Goal: Task Accomplishment & Management: Complete application form

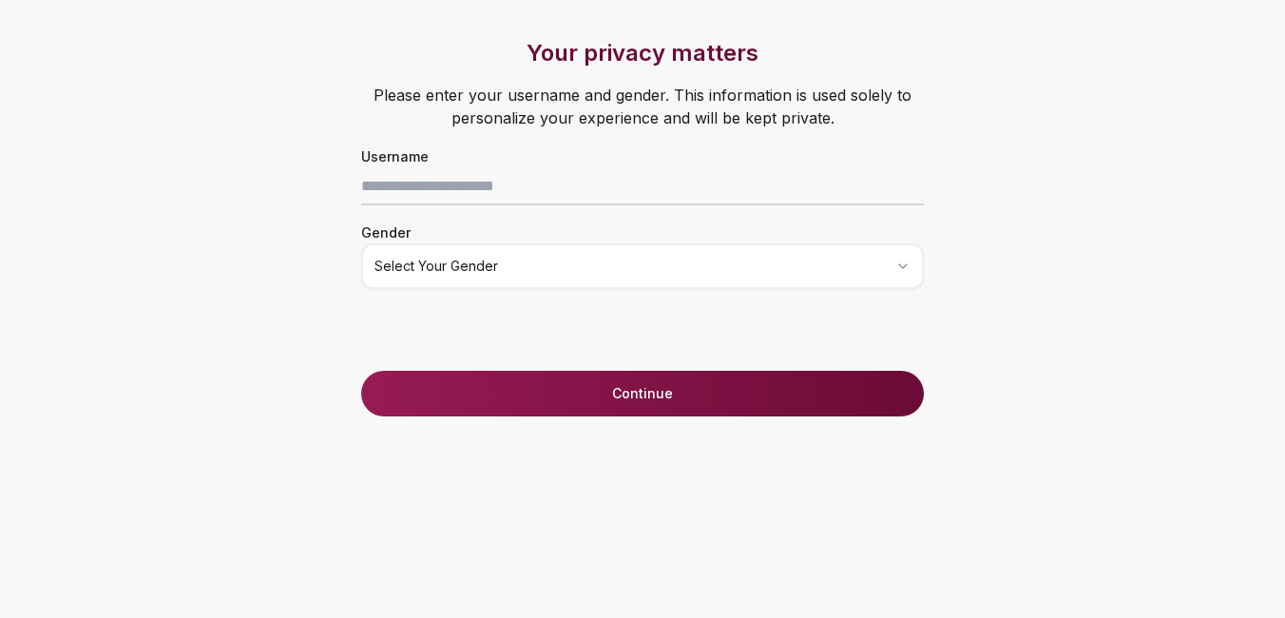
click at [608, 164] on div "Username" at bounding box center [642, 174] width 639 height 61
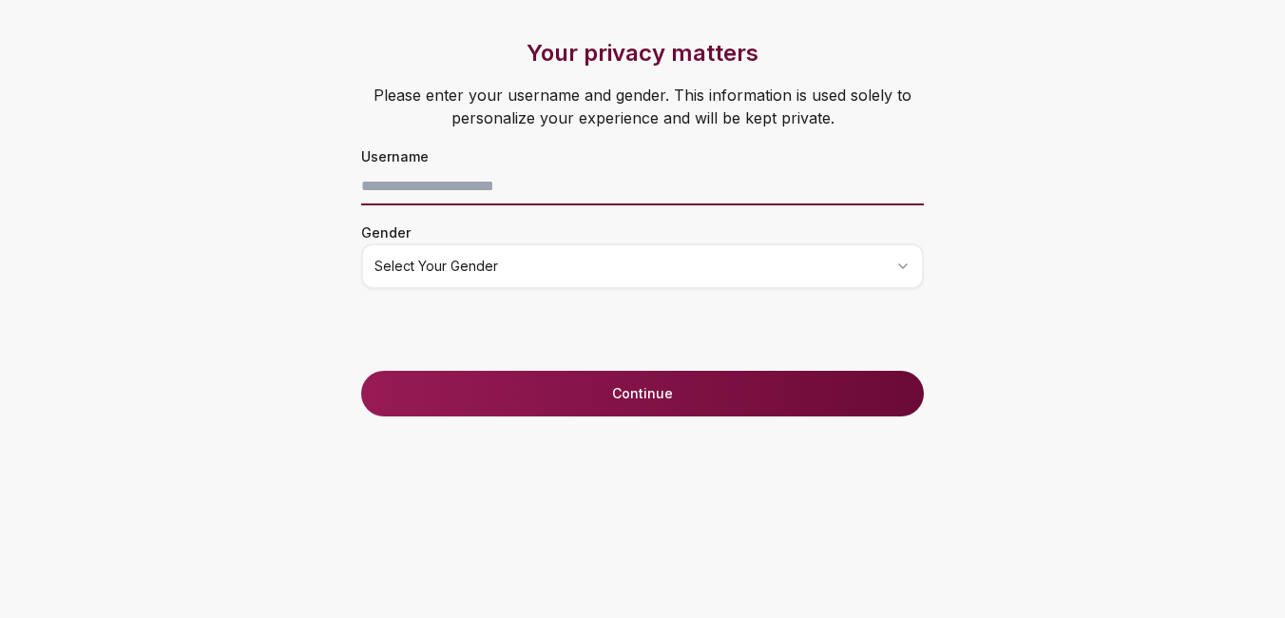
click at [596, 177] on input at bounding box center [642, 186] width 562 height 38
click at [591, 183] on input at bounding box center [642, 186] width 562 height 38
type input "*"
type input "****"
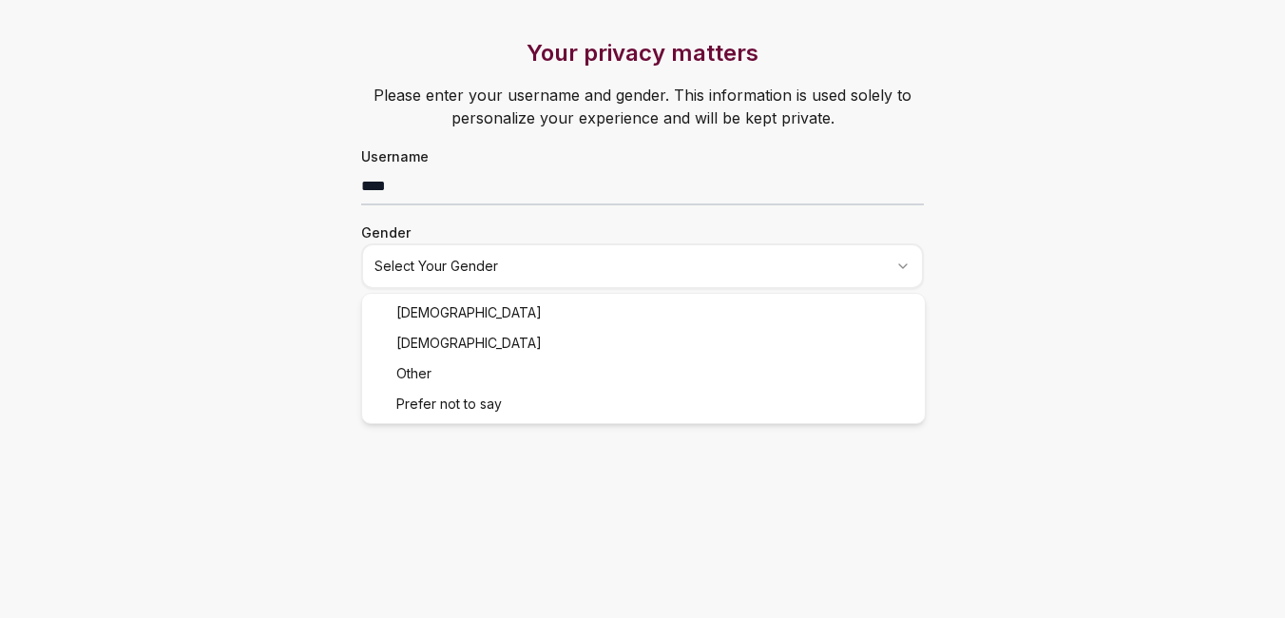
click at [505, 270] on html "Your privacy matters Please enter your username and gender. This information is…" at bounding box center [642, 309] width 1285 height 618
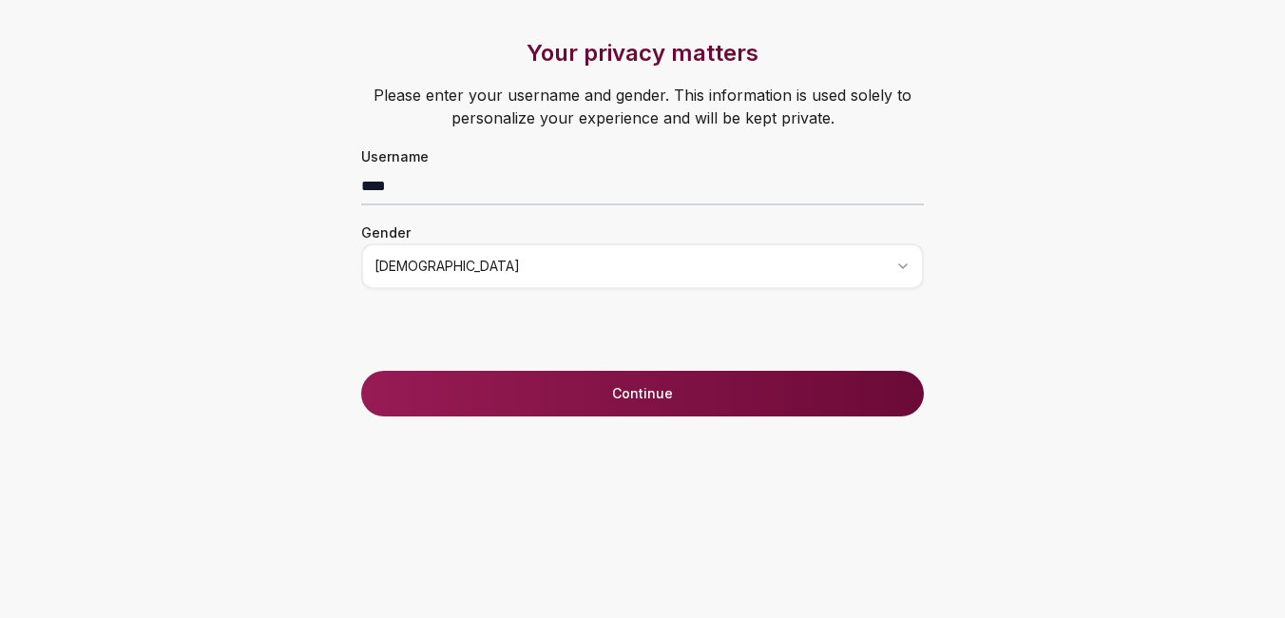
click at [486, 398] on button "Continue" at bounding box center [642, 394] width 562 height 46
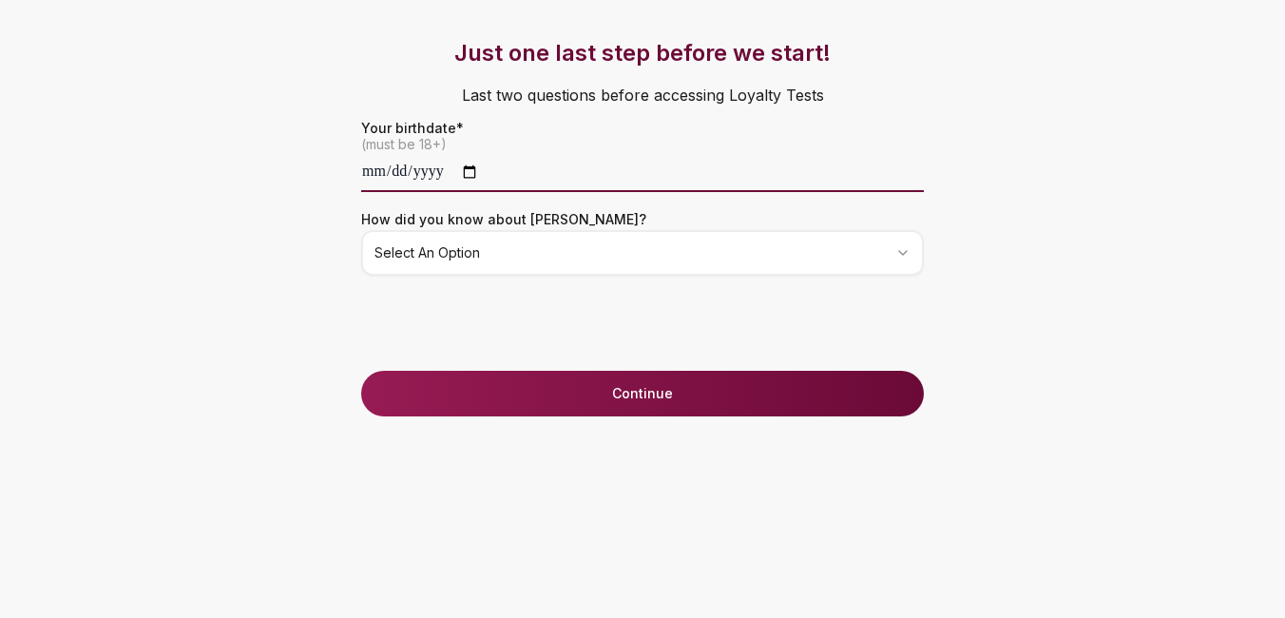
click at [389, 167] on input "date" at bounding box center [642, 173] width 562 height 38
click at [431, 162] on input "date" at bounding box center [642, 173] width 562 height 38
type input "**********"
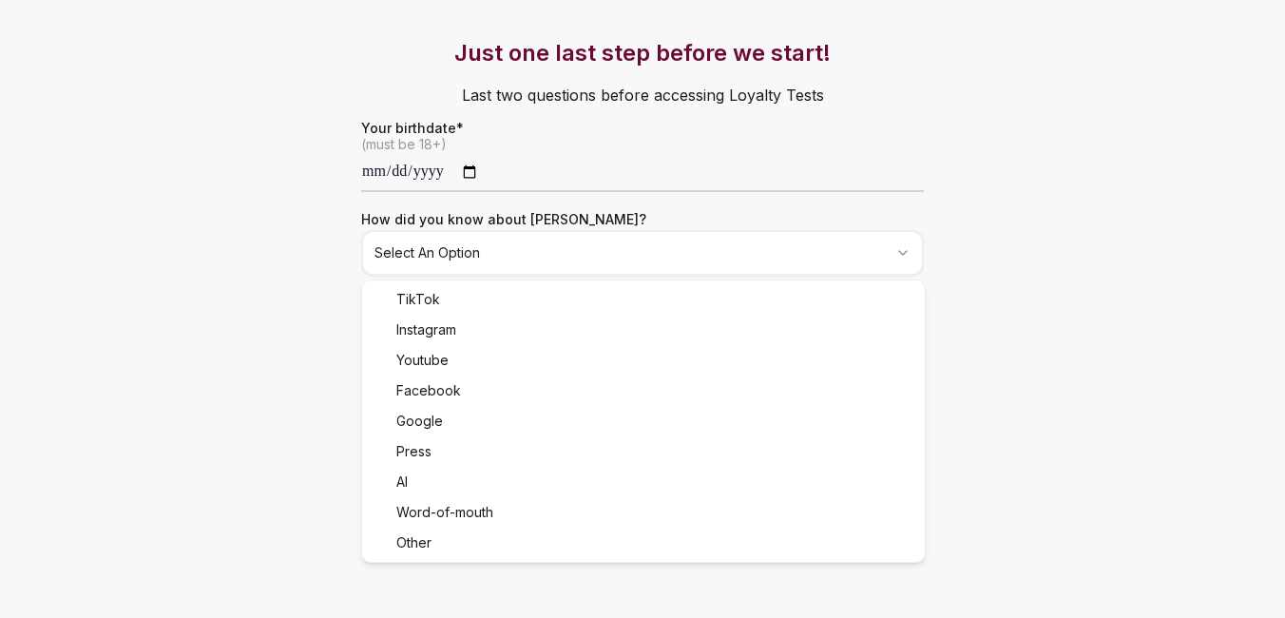
click at [512, 254] on html "**********" at bounding box center [642, 309] width 1285 height 618
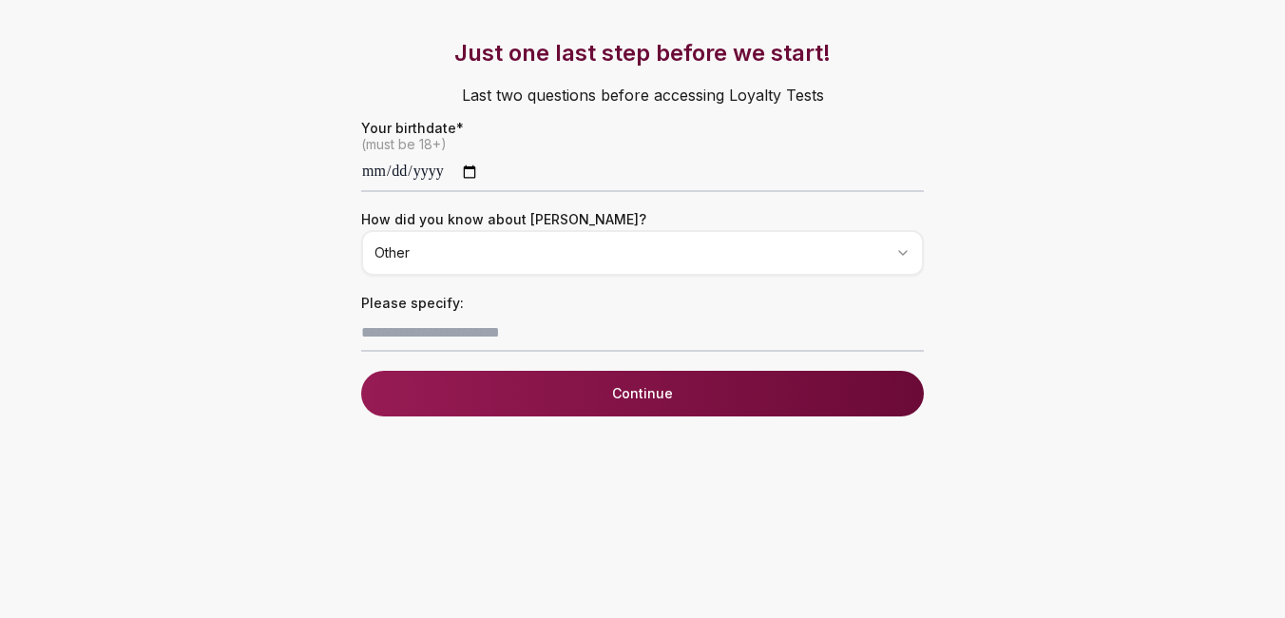
click at [484, 371] on button "Continue" at bounding box center [642, 394] width 562 height 46
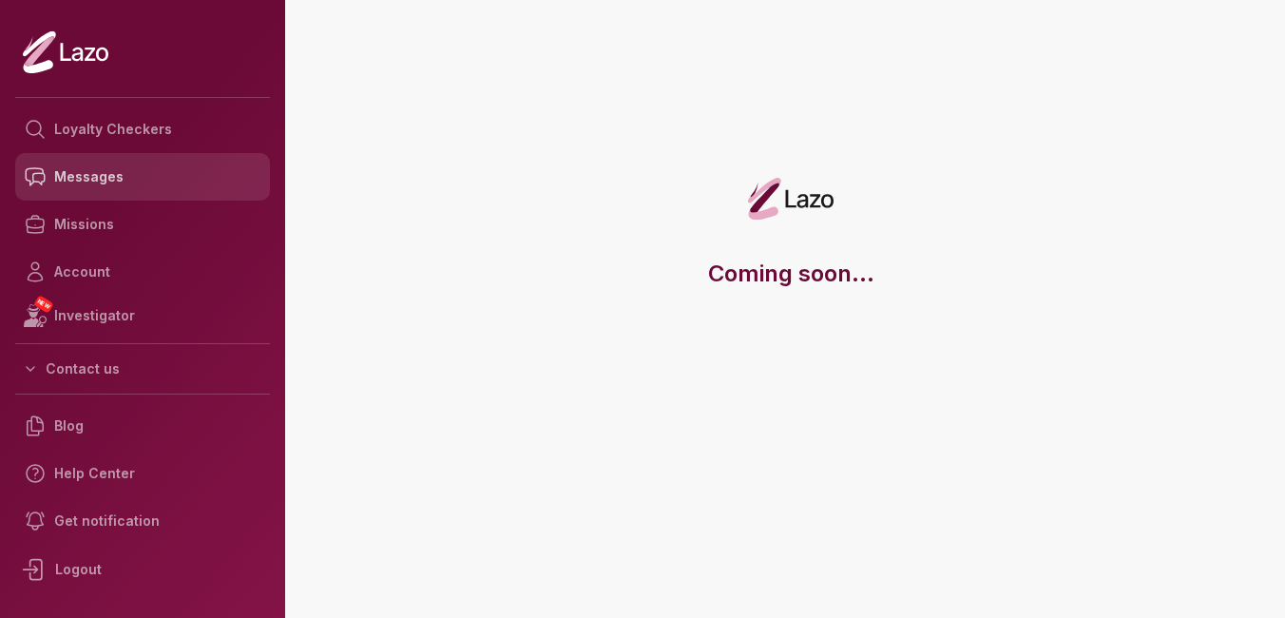
click at [97, 156] on link "Messages" at bounding box center [142, 177] width 255 height 48
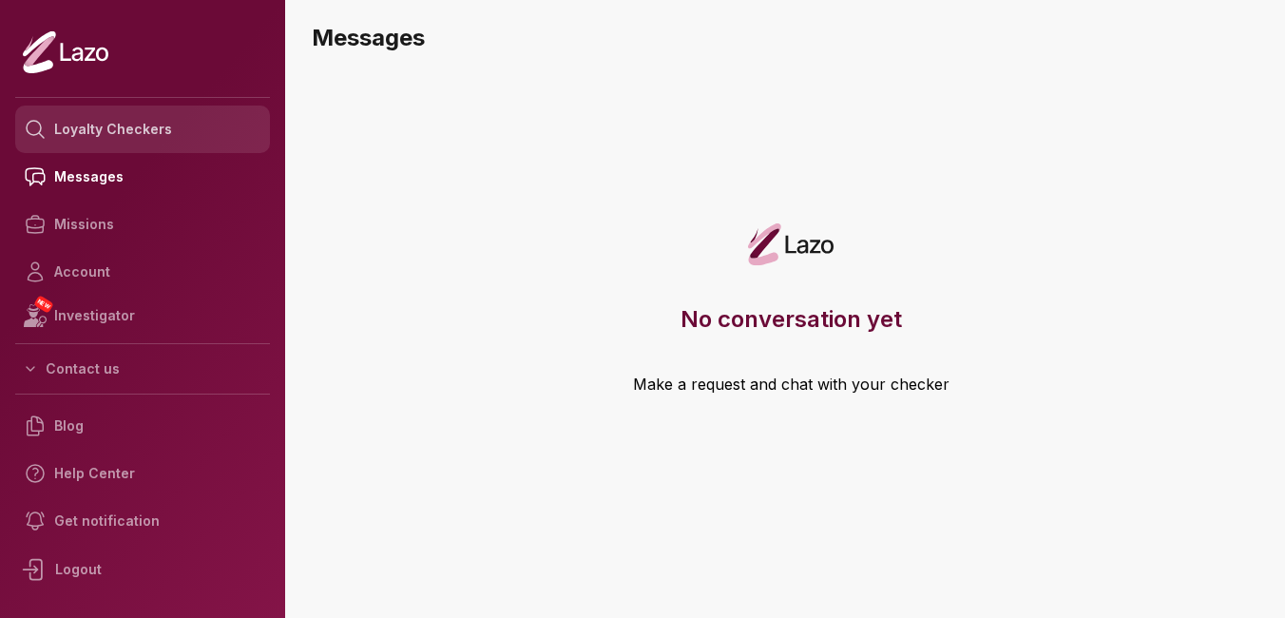
click at [81, 138] on link "Loyalty Checkers" at bounding box center [142, 129] width 255 height 48
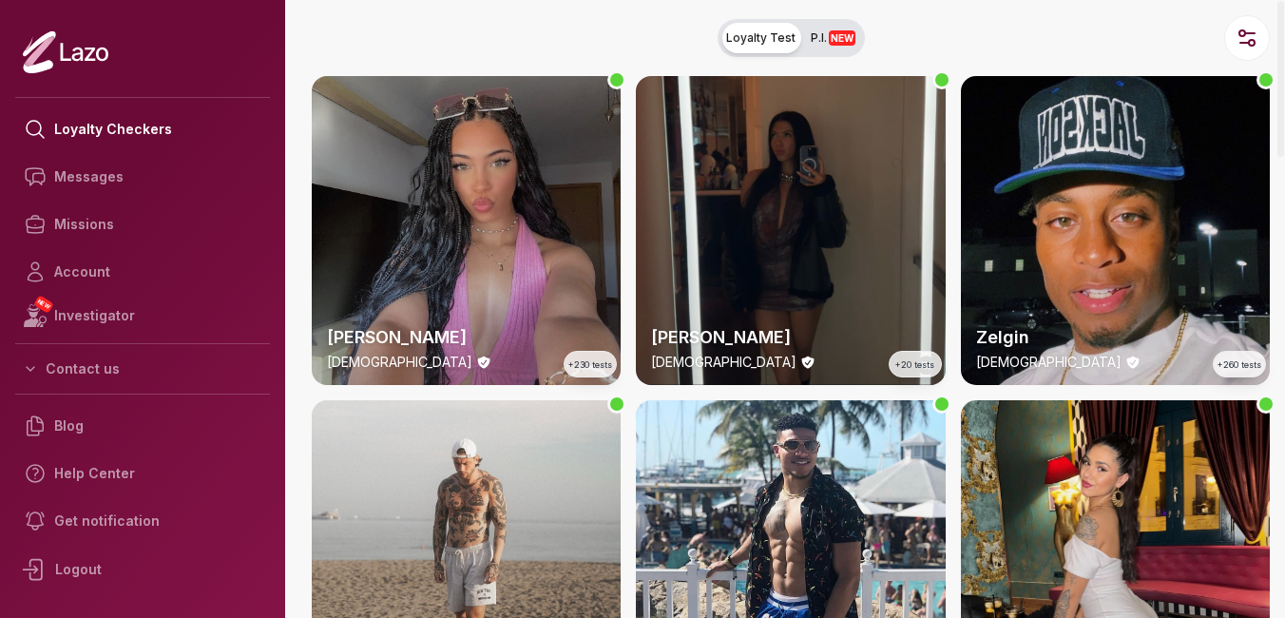
click at [355, 214] on div "[PERSON_NAME] [DEMOGRAPHIC_DATA] +230 tests" at bounding box center [466, 230] width 309 height 309
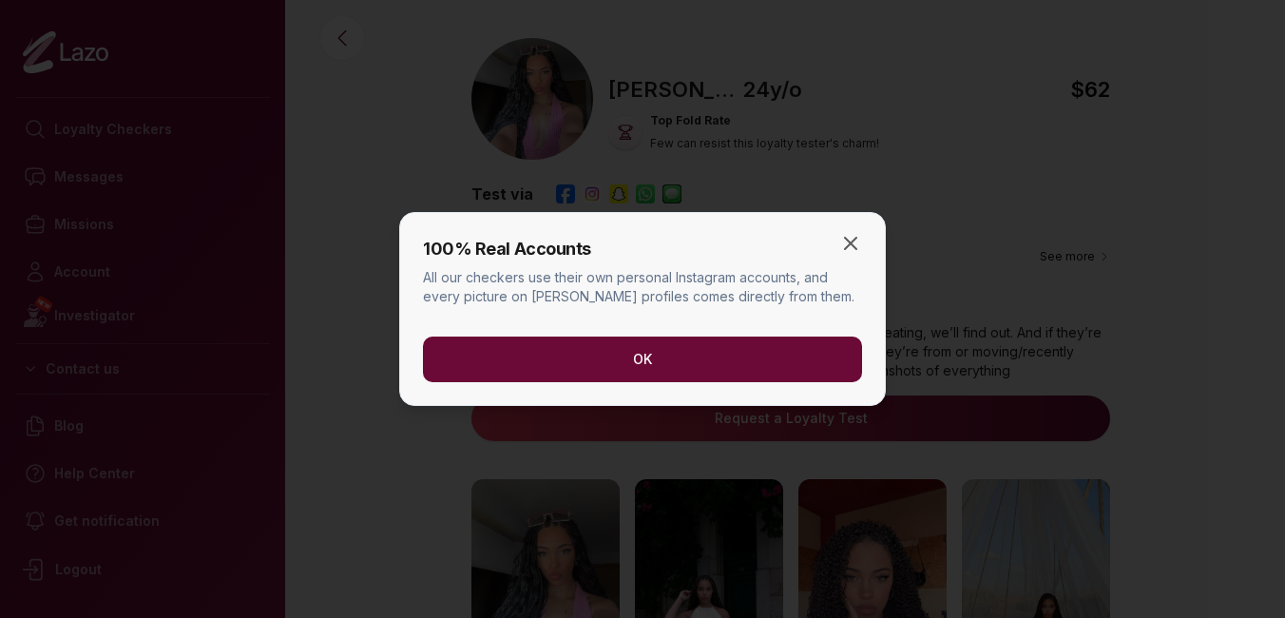
drag, startPoint x: 576, startPoint y: 334, endPoint x: 560, endPoint y: 343, distance: 18.7
click at [560, 343] on div "OK" at bounding box center [642, 351] width 439 height 61
click at [559, 343] on button "OK" at bounding box center [642, 359] width 439 height 46
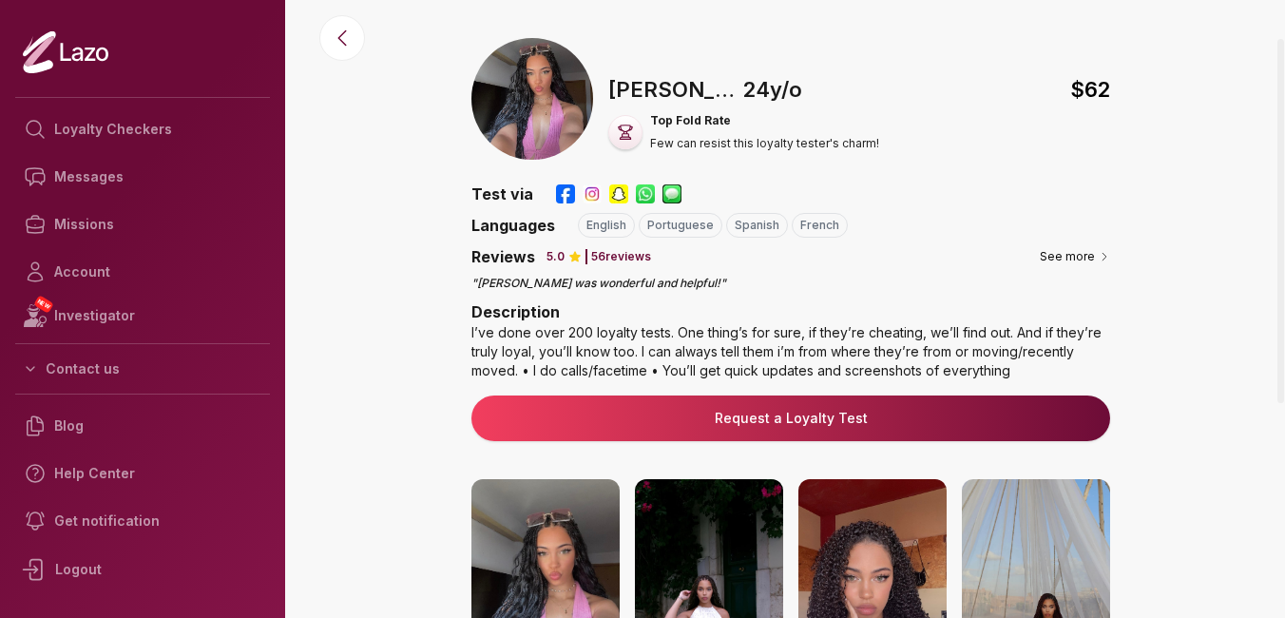
click at [755, 415] on link "Request a Loyalty Test" at bounding box center [790, 418] width 608 height 19
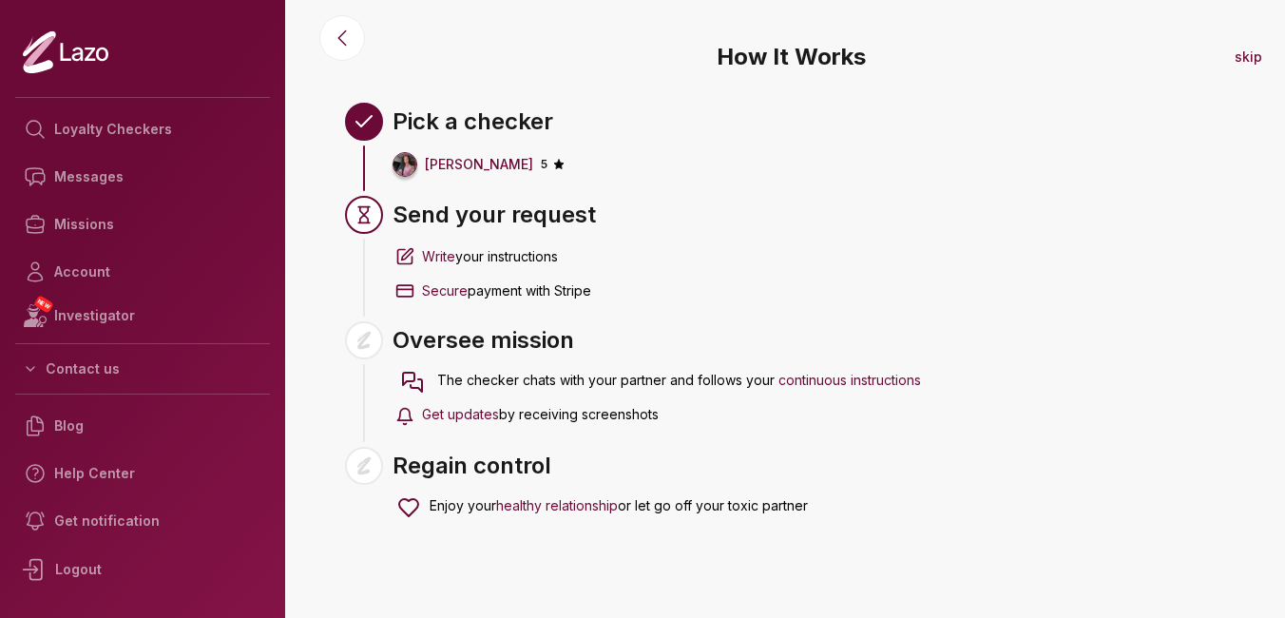
click at [373, 219] on div at bounding box center [364, 215] width 38 height 38
click at [357, 334] on icon at bounding box center [364, 340] width 14 height 19
click at [359, 467] on icon at bounding box center [364, 465] width 14 height 19
click at [336, 42] on icon at bounding box center [342, 38] width 23 height 23
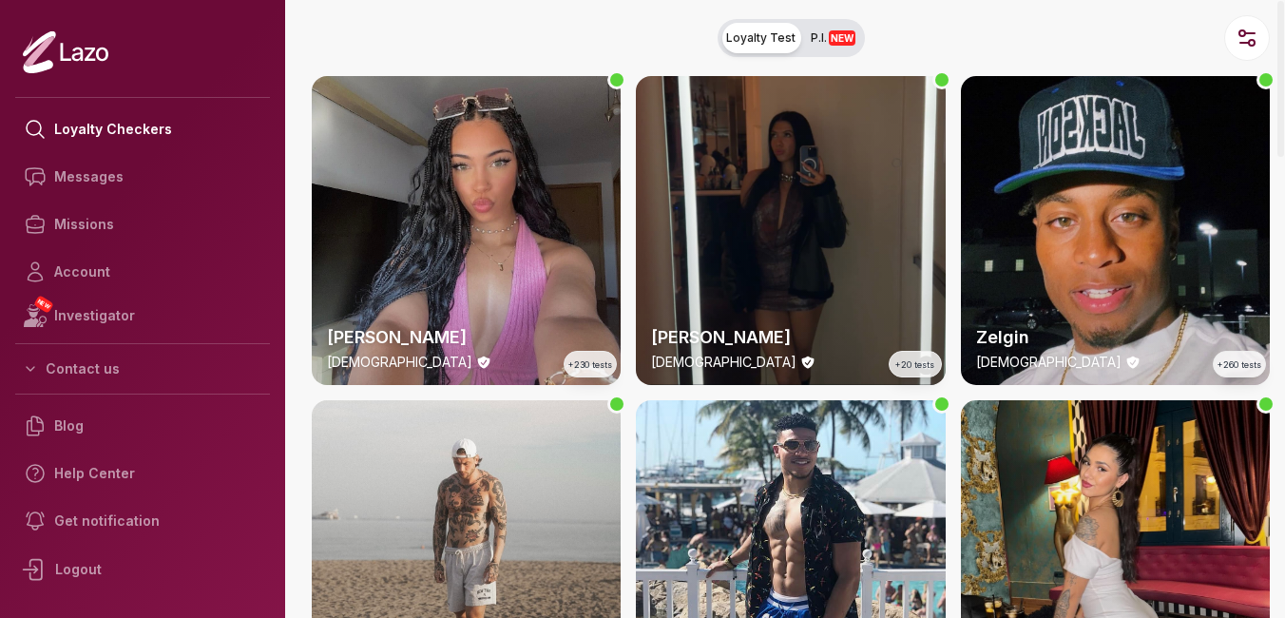
click at [840, 39] on span "NEW" at bounding box center [842, 37] width 27 height 15
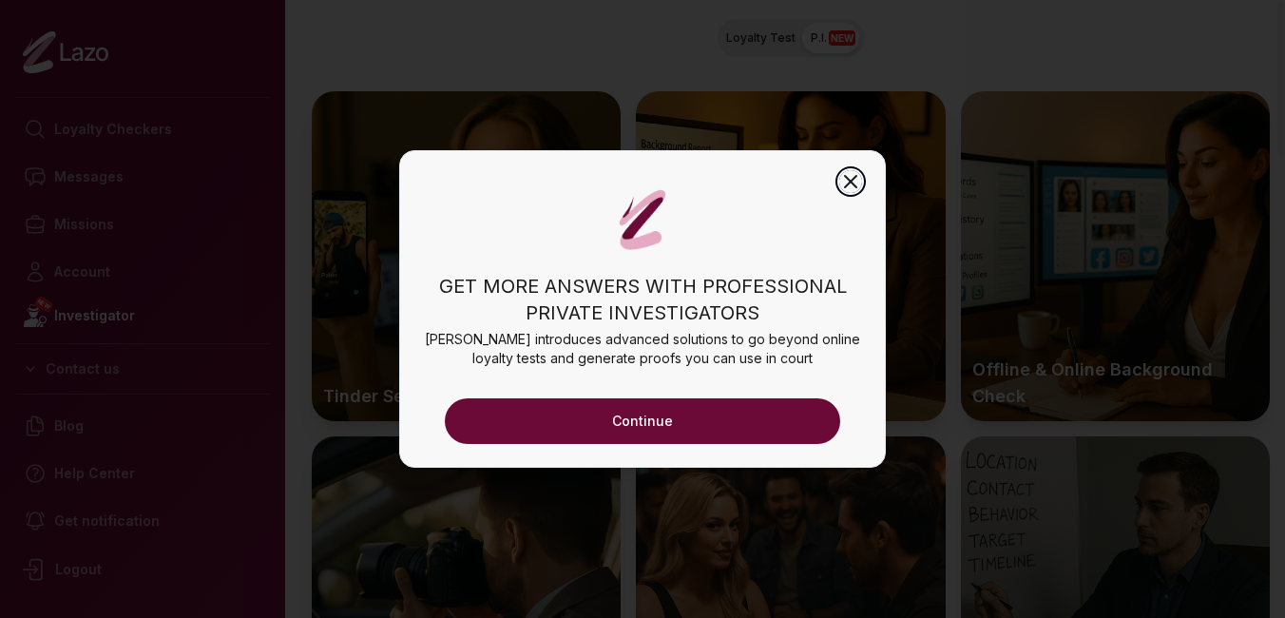
click at [861, 180] on icon "button" at bounding box center [850, 181] width 23 height 23
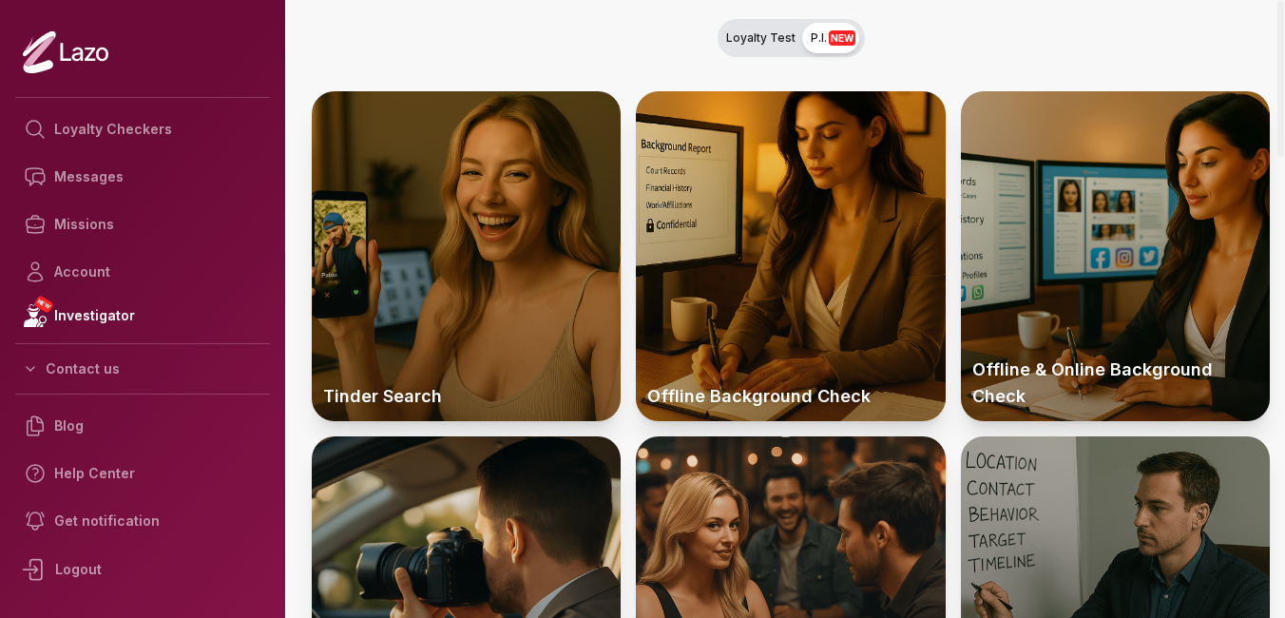
click at [741, 35] on span "Loyalty Test" at bounding box center [760, 37] width 69 height 15
